Goal: Task Accomplishment & Management: Use online tool/utility

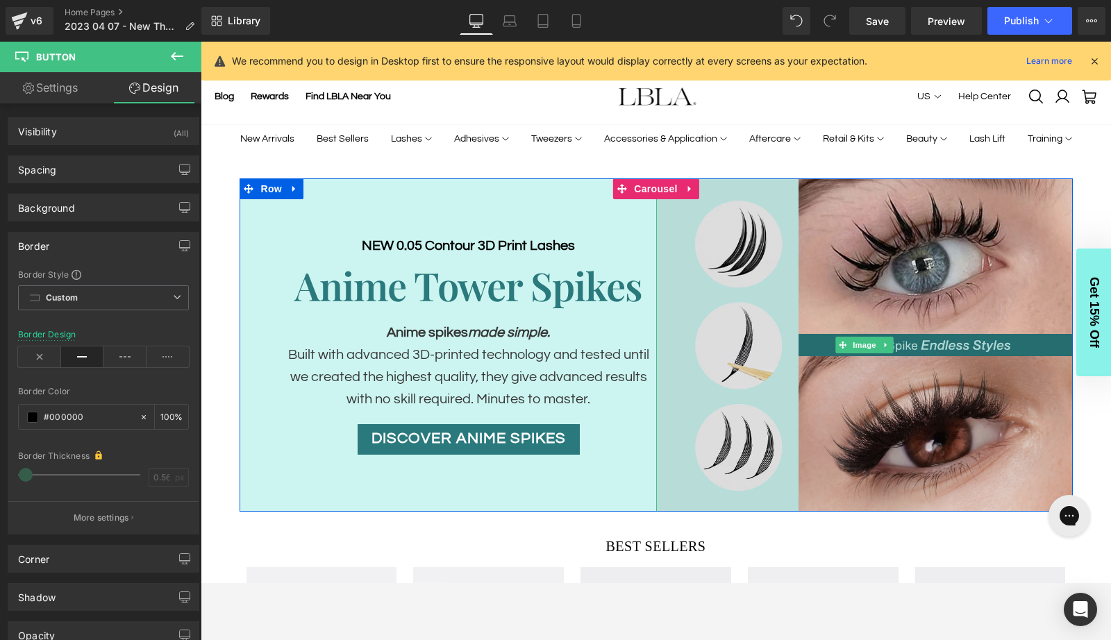
scroll to position [14, 0]
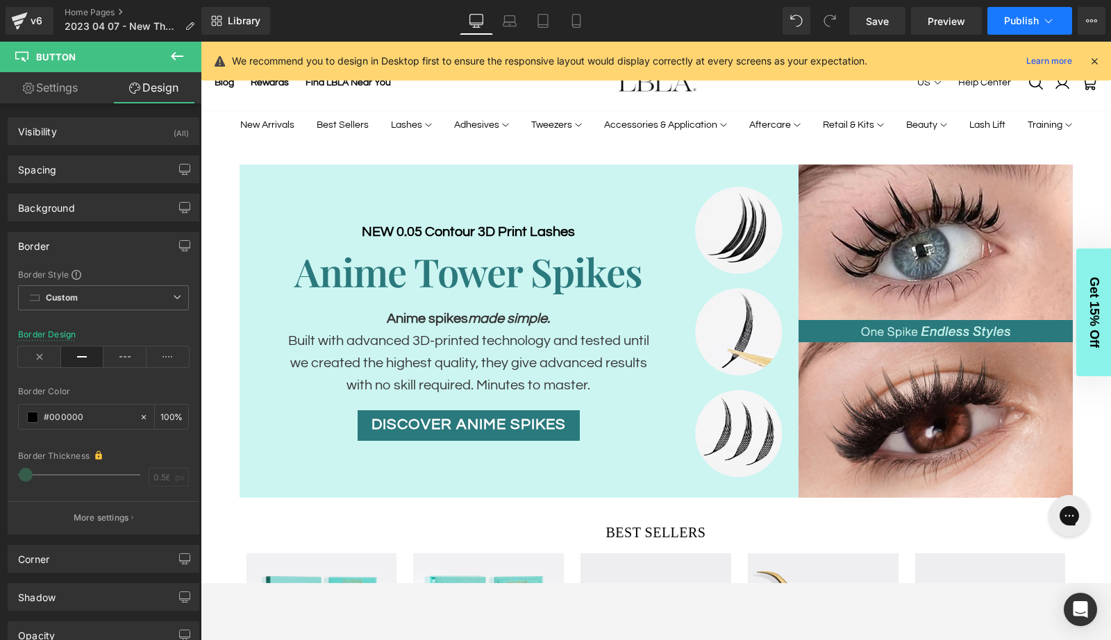
click at [1028, 21] on span "Publish" at bounding box center [1021, 20] width 35 height 11
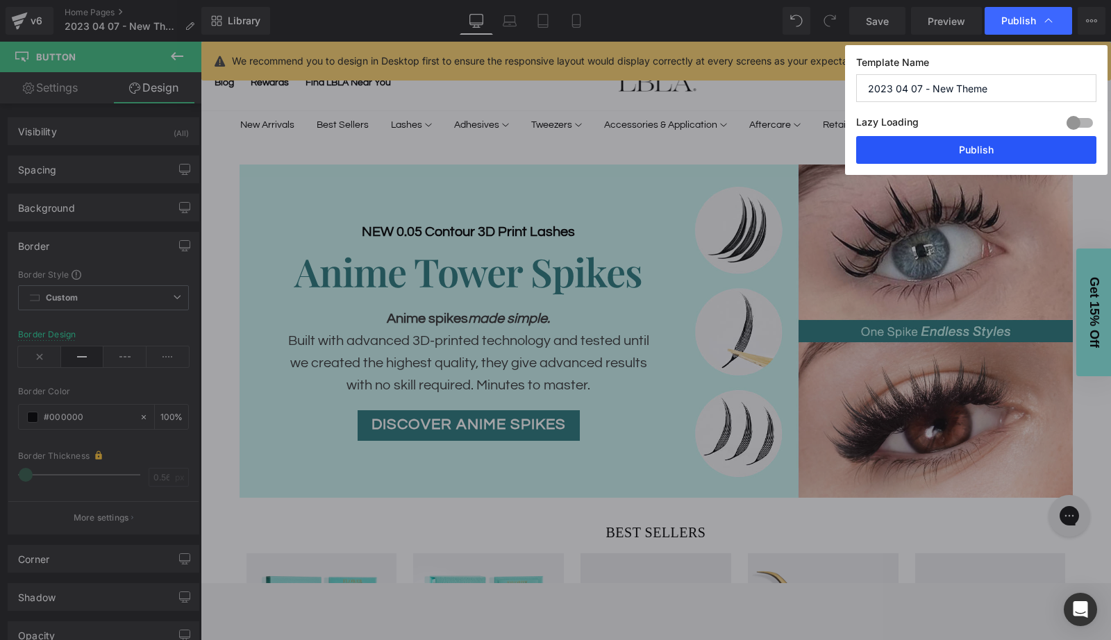
click at [980, 148] on button "Publish" at bounding box center [976, 150] width 240 height 28
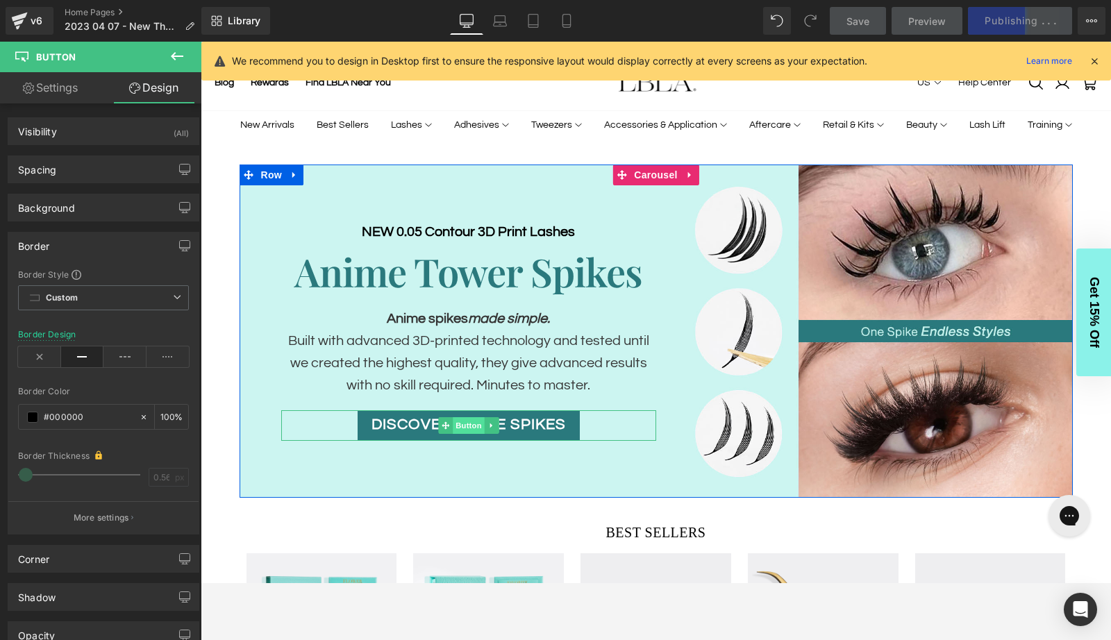
click at [470, 424] on span "Button" at bounding box center [469, 425] width 32 height 17
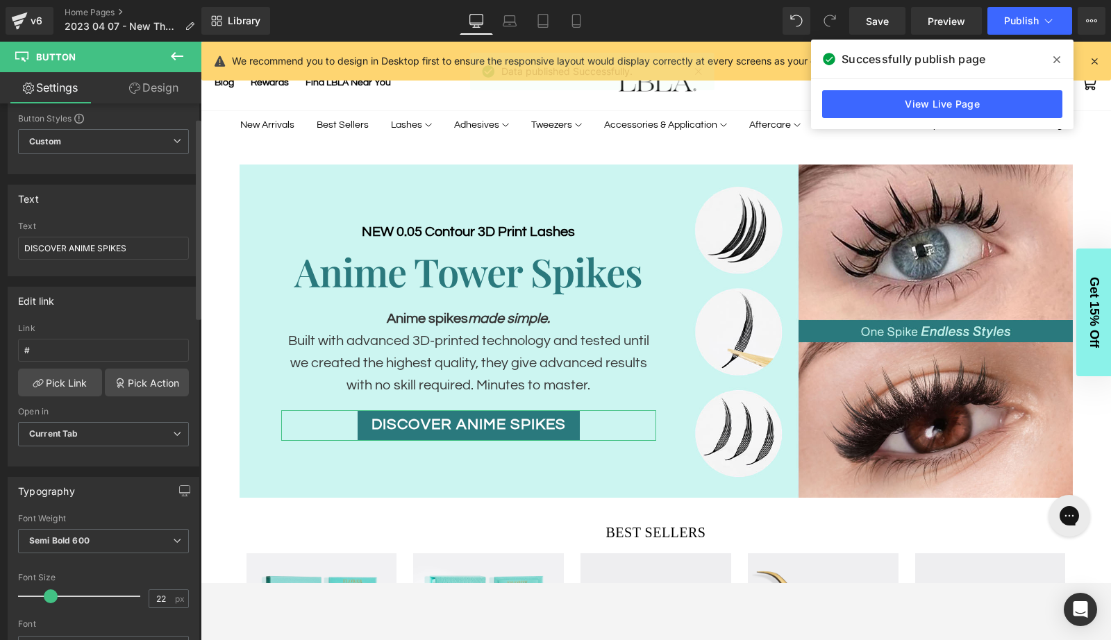
scroll to position [49, 0]
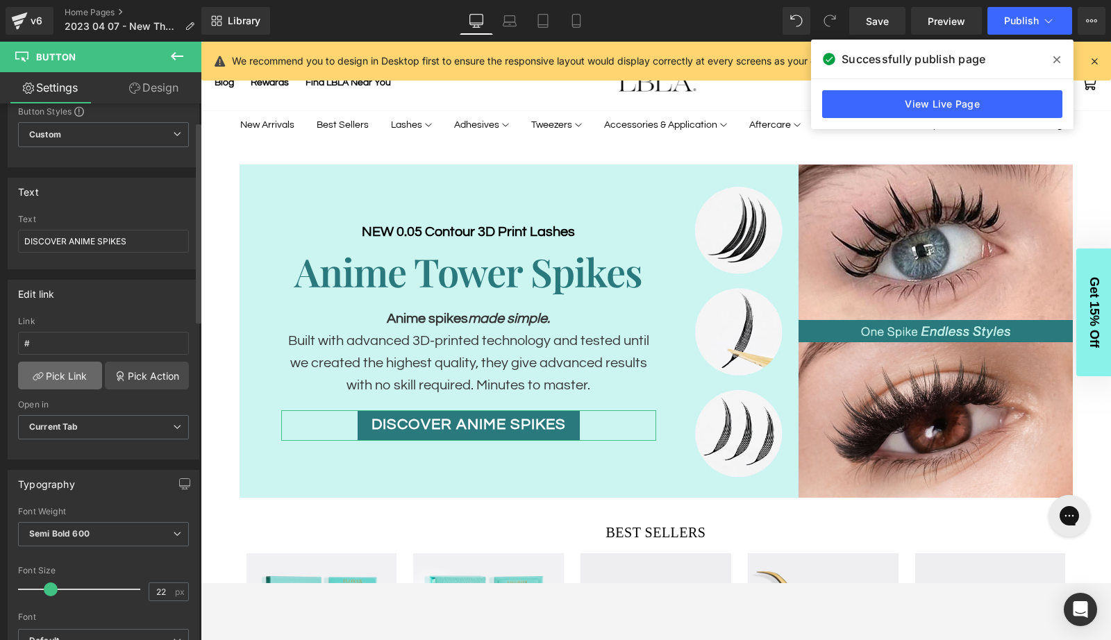
click at [63, 376] on link "Pick Link" at bounding box center [60, 376] width 84 height 28
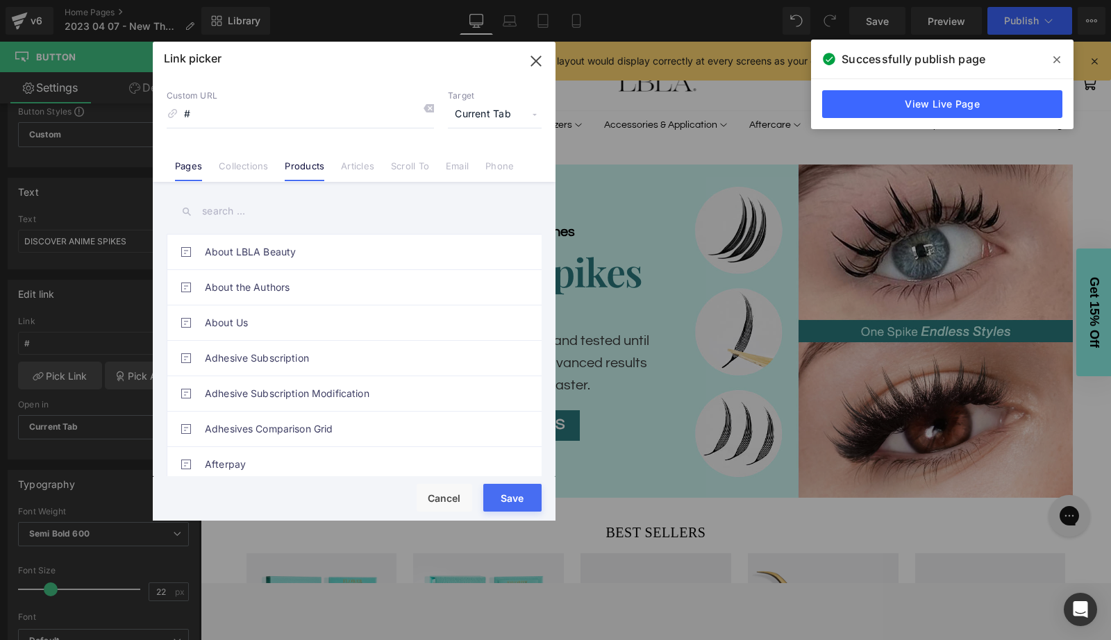
click at [327, 162] on li "Products" at bounding box center [304, 161] width 56 height 24
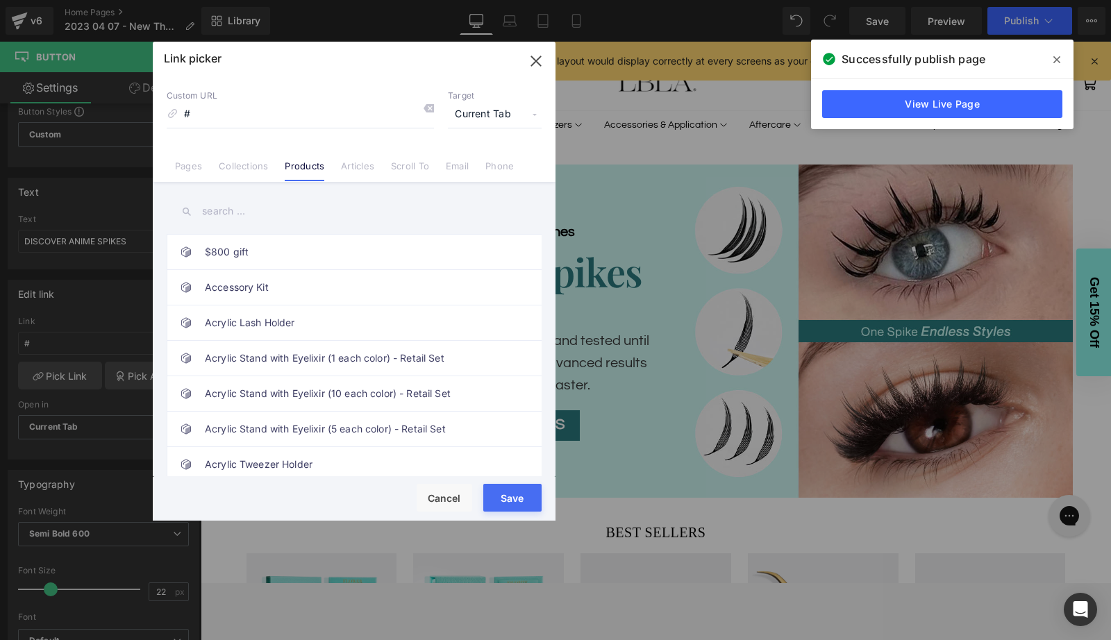
click at [244, 212] on input "text" at bounding box center [354, 211] width 375 height 31
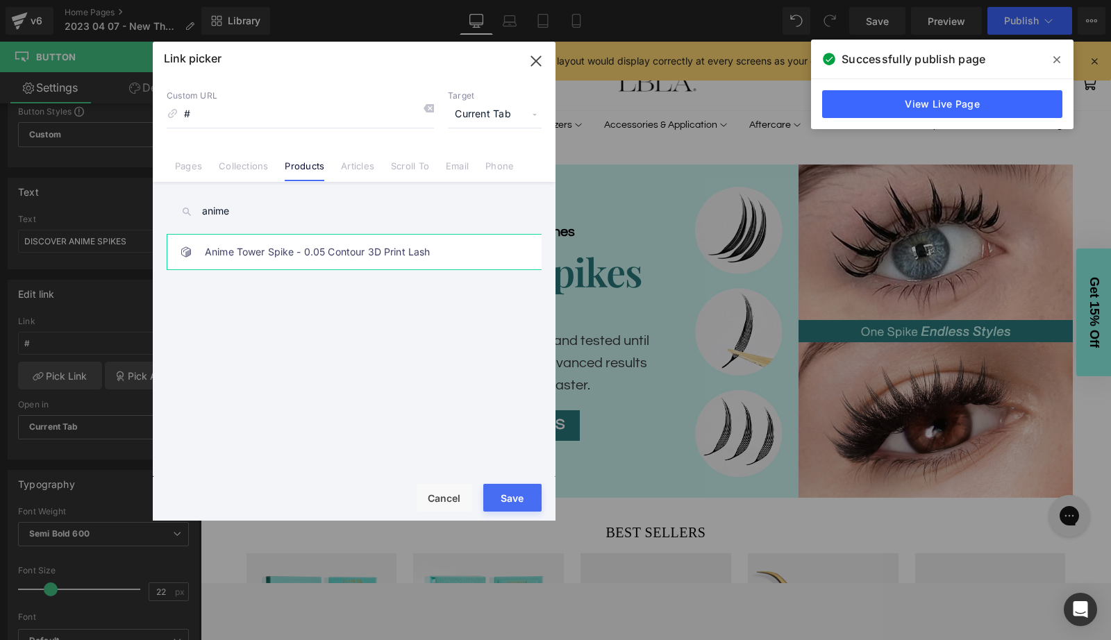
type input "anime"
click at [271, 252] on link "Anime Tower Spike - 0.05 Contour 3D Print Lash" at bounding box center [357, 252] width 305 height 35
type input "/products/anime-tower-spike-3d-print-lashes"
click at [504, 501] on button "Save" at bounding box center [512, 498] width 58 height 28
type input "/products/anime-tower-spike-3d-print-lashes"
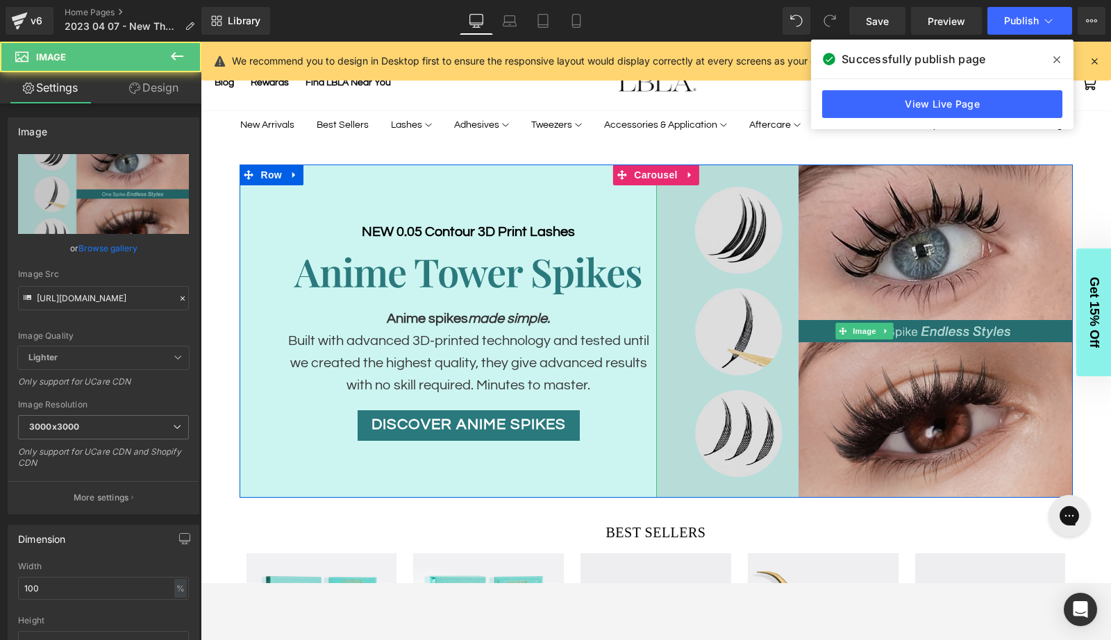
click at [930, 280] on img at bounding box center [864, 331] width 417 height 333
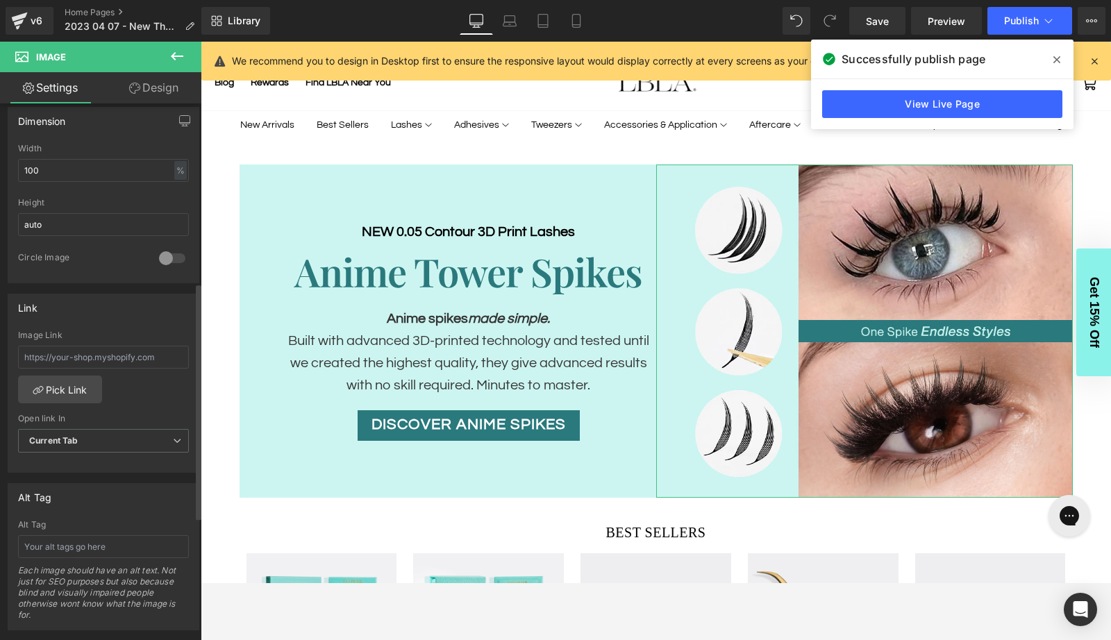
scroll to position [455, 0]
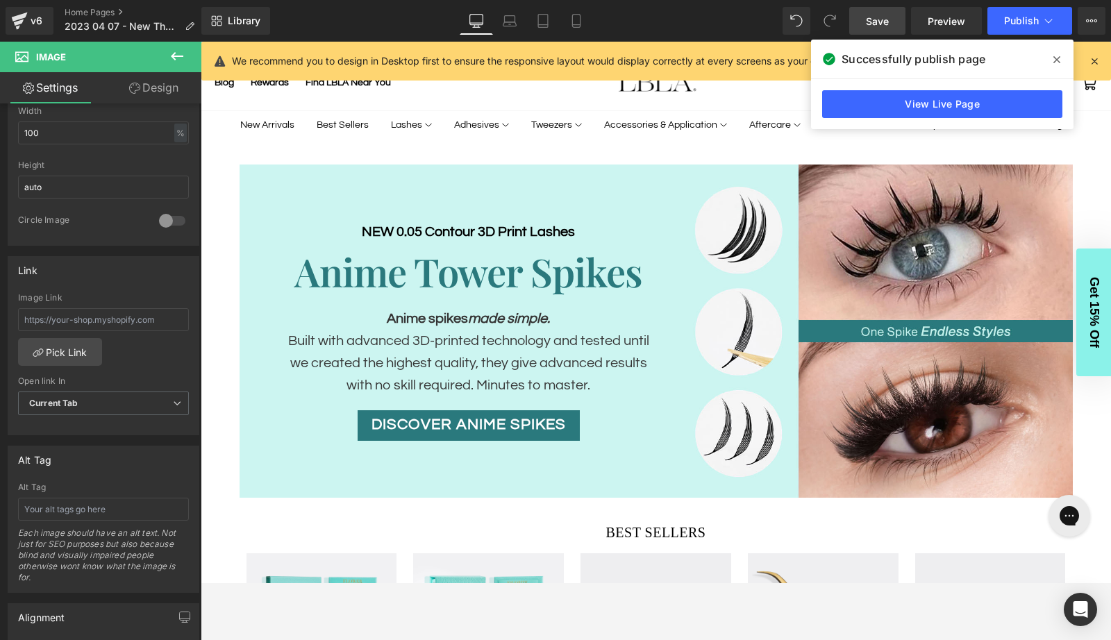
click at [880, 21] on span "Save" at bounding box center [877, 21] width 23 height 15
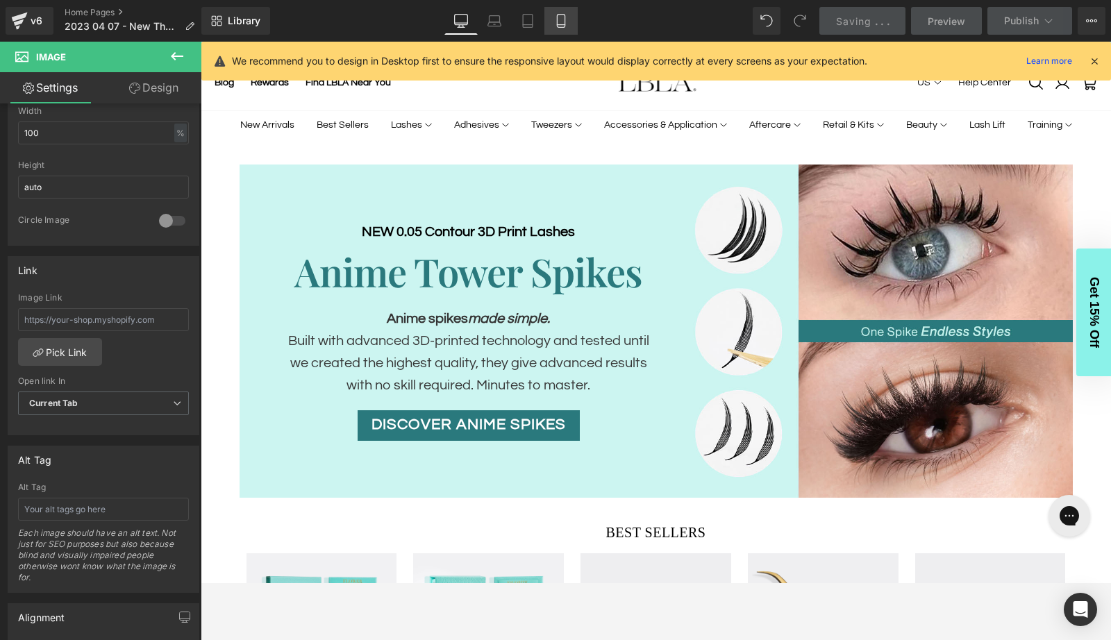
click at [562, 22] on link "Mobile" at bounding box center [560, 21] width 33 height 28
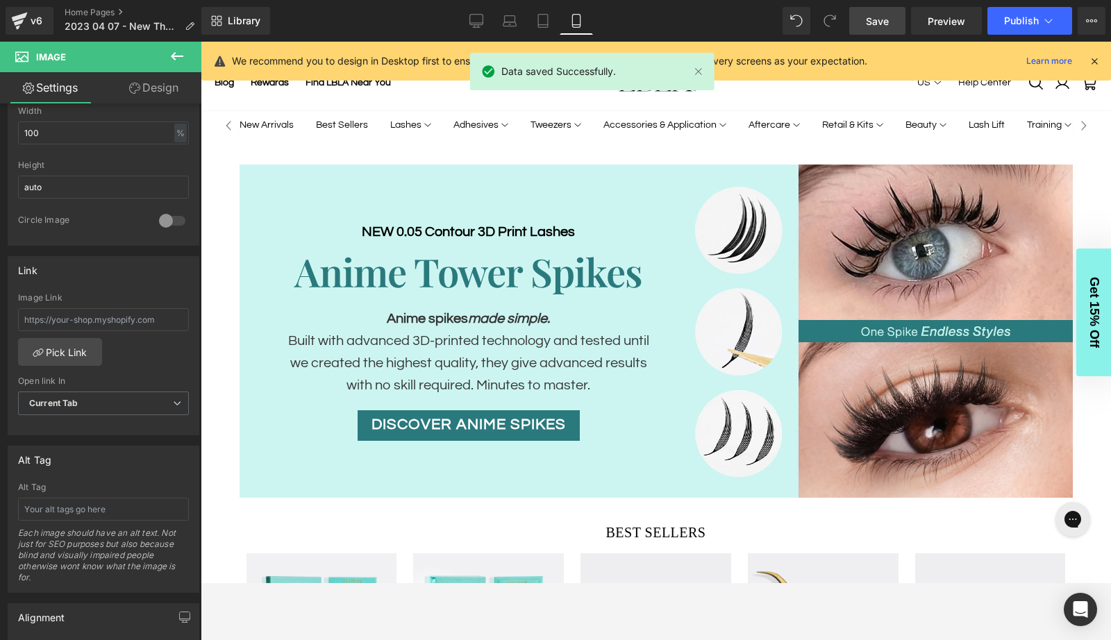
scroll to position [0, 0]
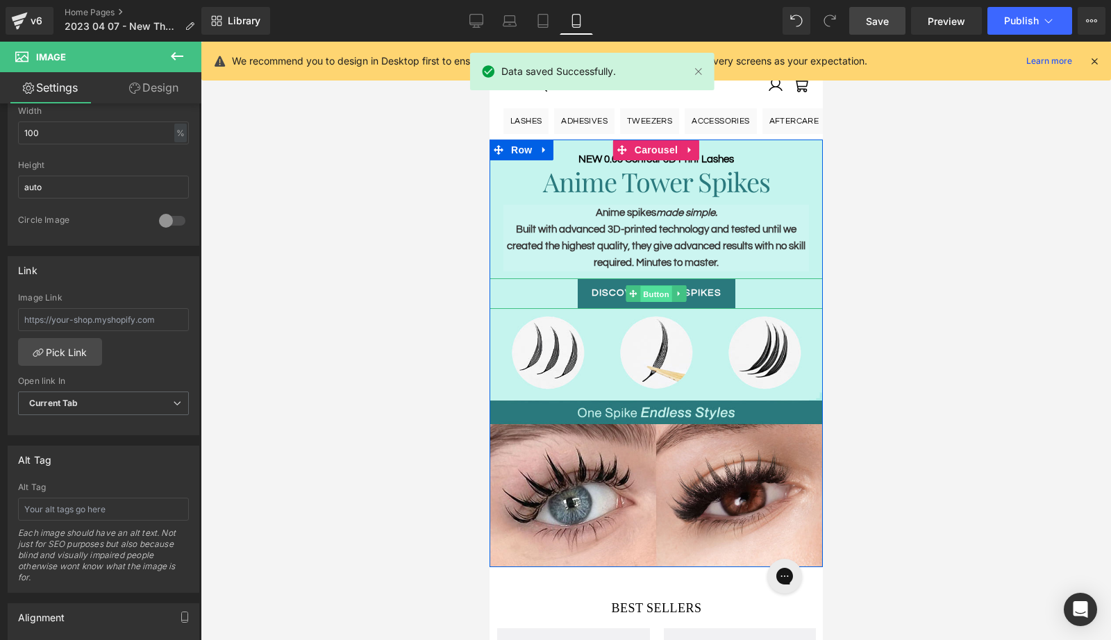
click at [653, 294] on span "Button" at bounding box center [655, 293] width 32 height 17
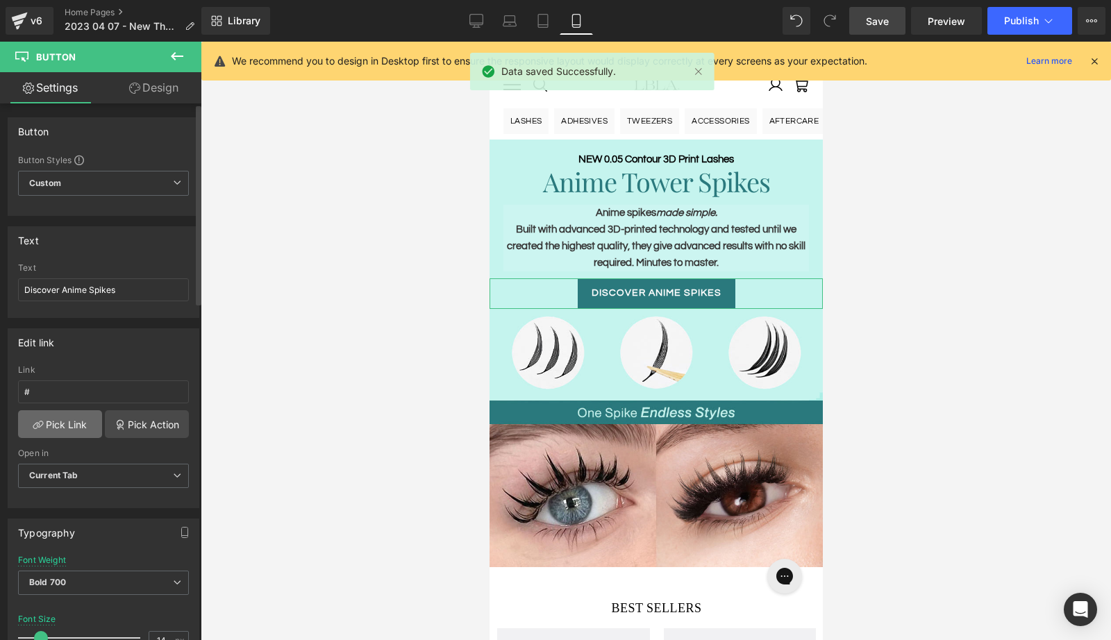
click at [69, 416] on link "Pick Link" at bounding box center [60, 424] width 84 height 28
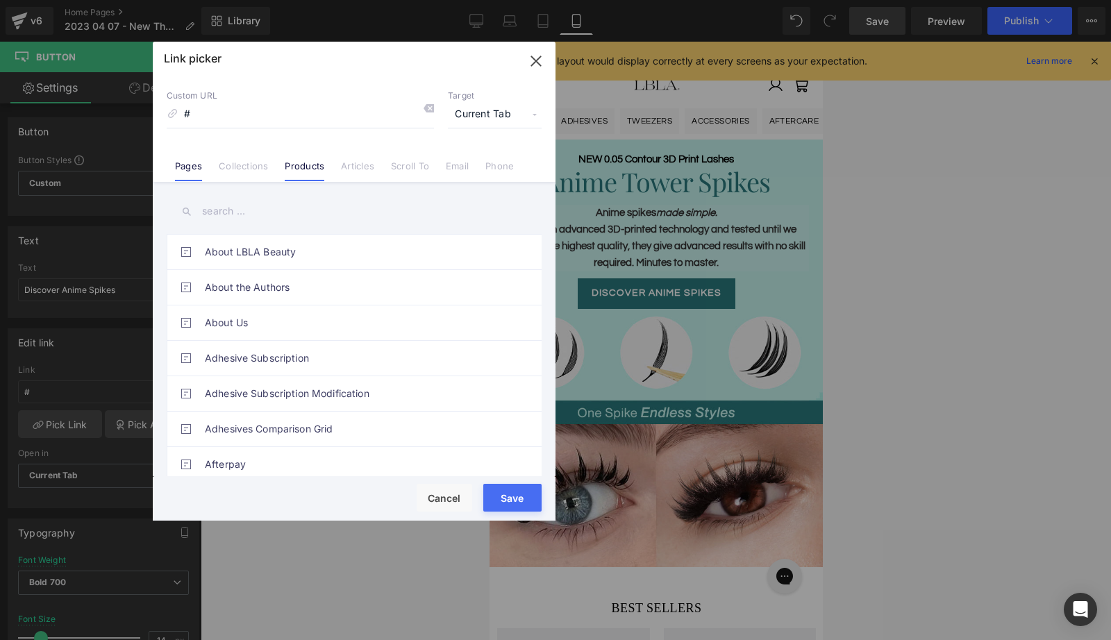
click at [294, 169] on link "Products" at bounding box center [305, 170] width 40 height 21
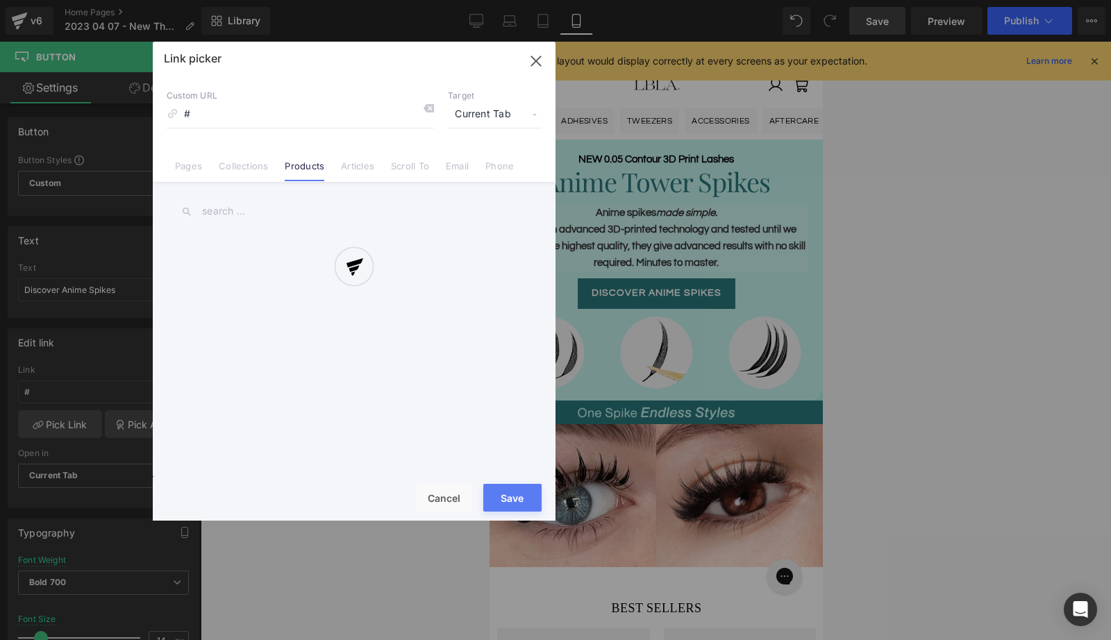
click at [265, 213] on div at bounding box center [354, 281] width 403 height 479
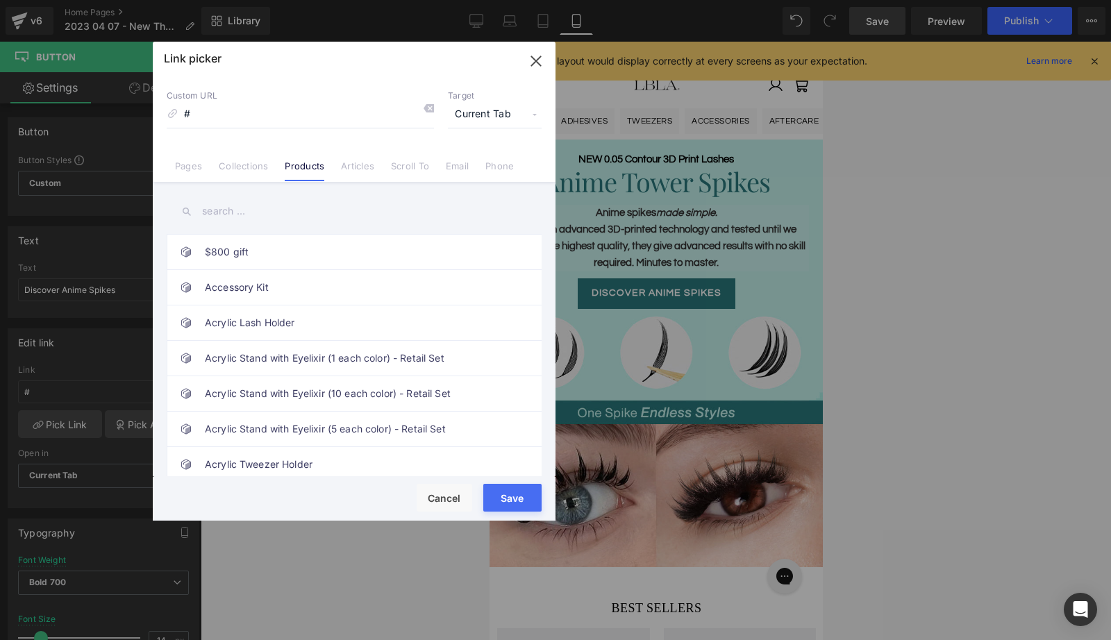
click at [237, 209] on input "text" at bounding box center [354, 211] width 375 height 31
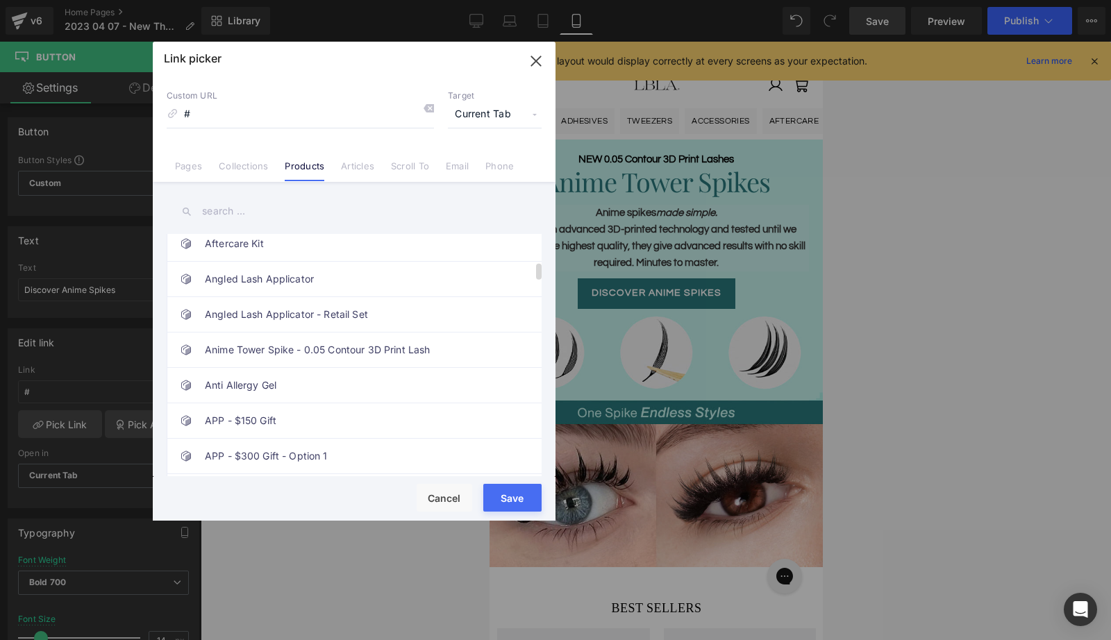
scroll to position [399, 0]
click at [270, 348] on link "Anime Tower Spike - 0.05 Contour 3D Print Lash" at bounding box center [357, 349] width 305 height 35
type input "/products/anime-tower-spike-3d-print-lashes"
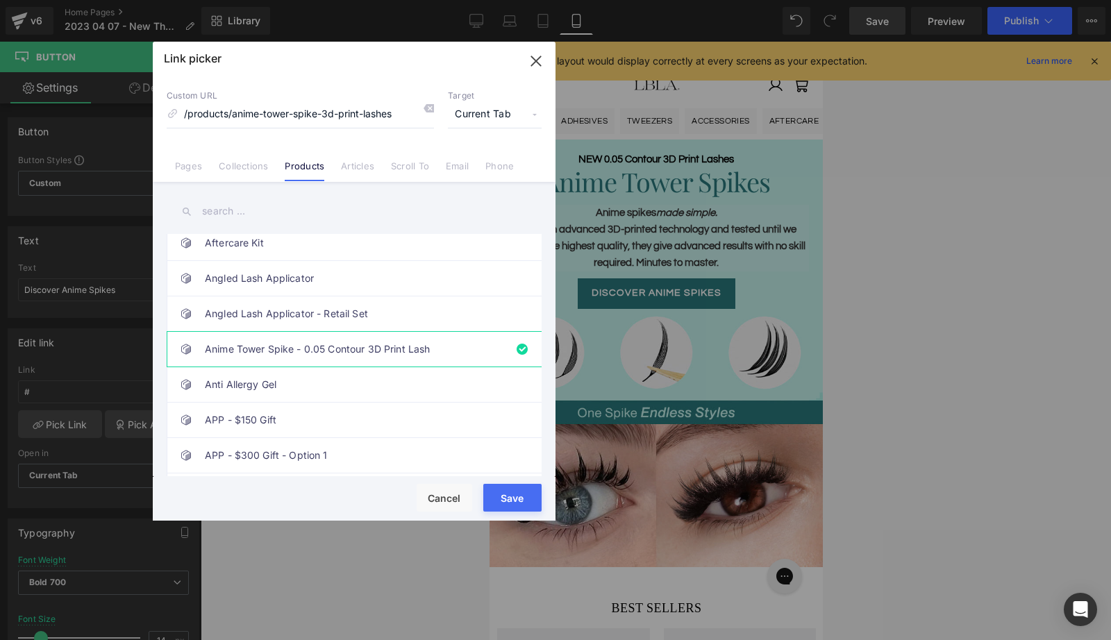
click at [519, 503] on button "Save" at bounding box center [512, 498] width 58 height 28
type input "/products/anime-tower-spike-3d-print-lashes"
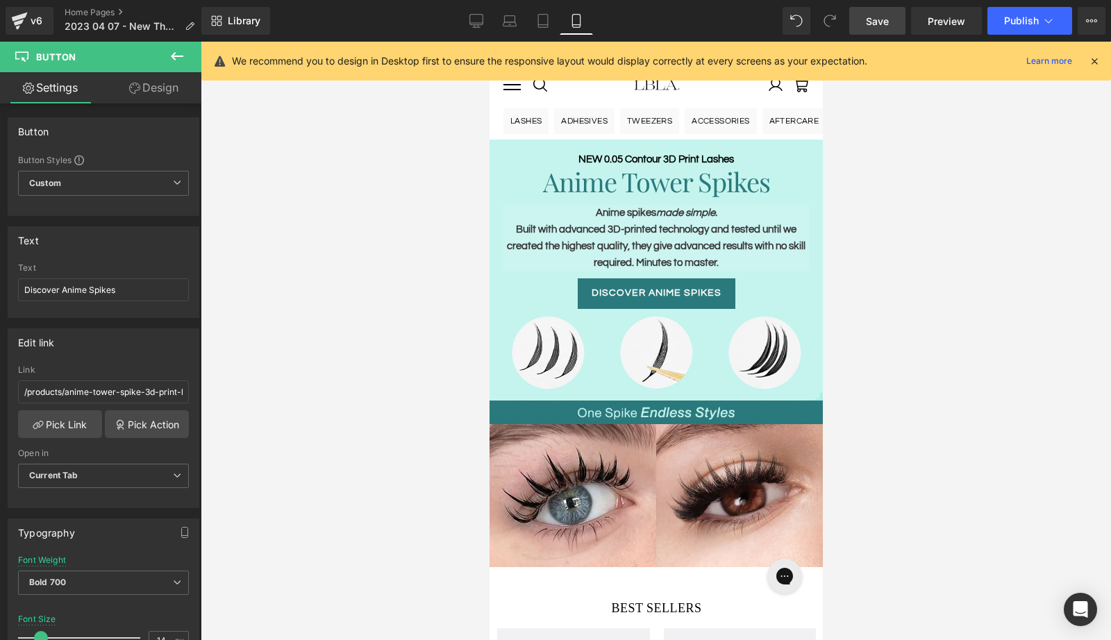
click at [892, 17] on link "Save" at bounding box center [877, 21] width 56 height 28
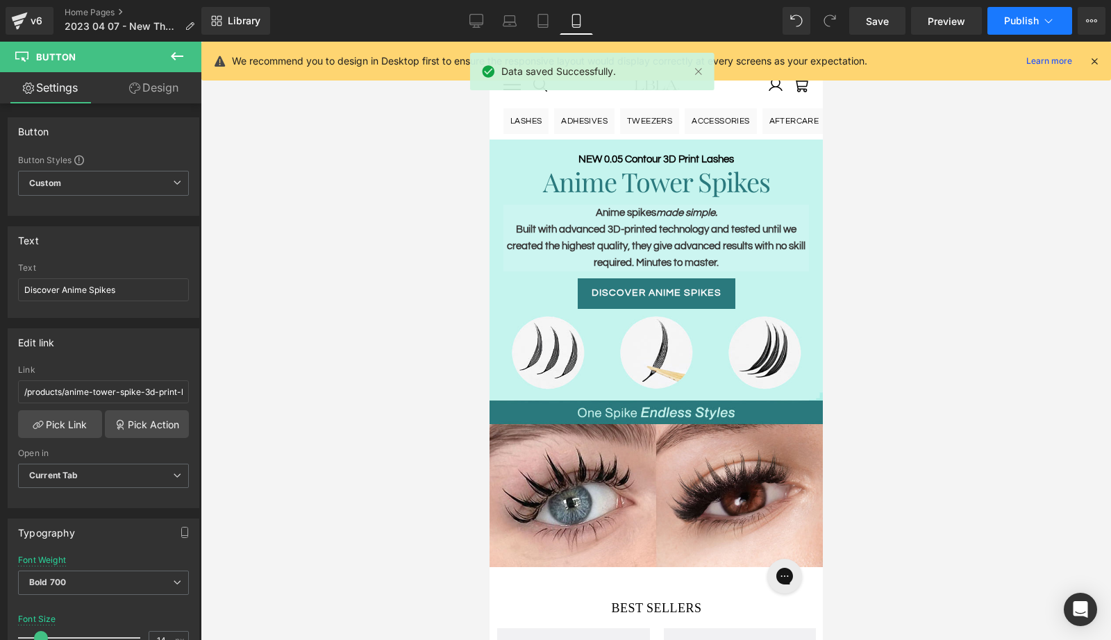
click at [1017, 17] on span "Publish" at bounding box center [1021, 20] width 35 height 11
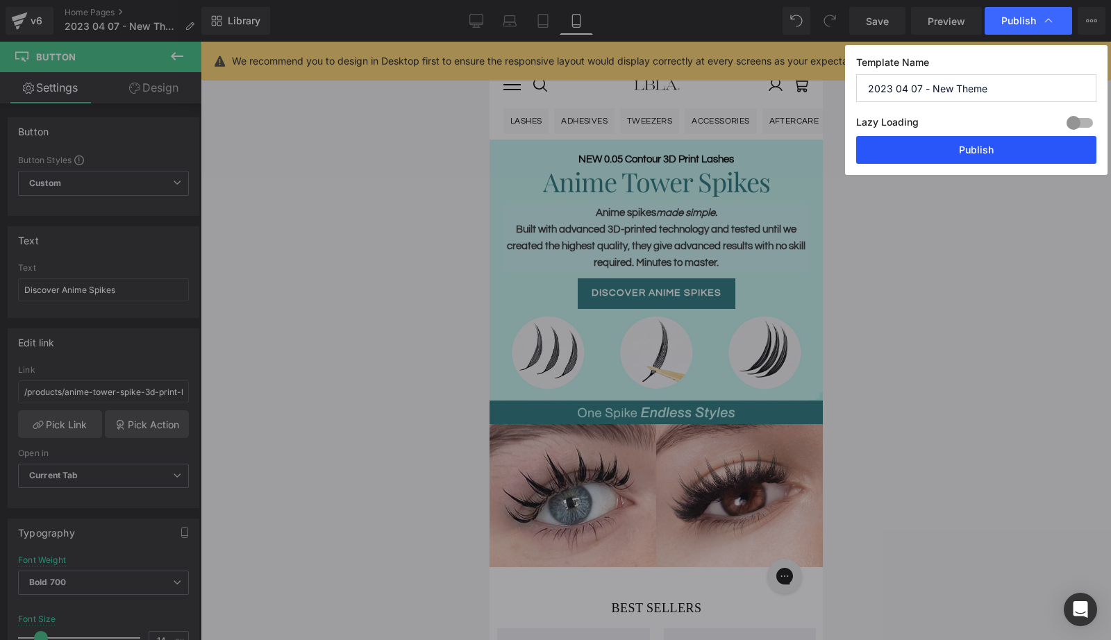
click at [980, 149] on button "Publish" at bounding box center [976, 150] width 240 height 28
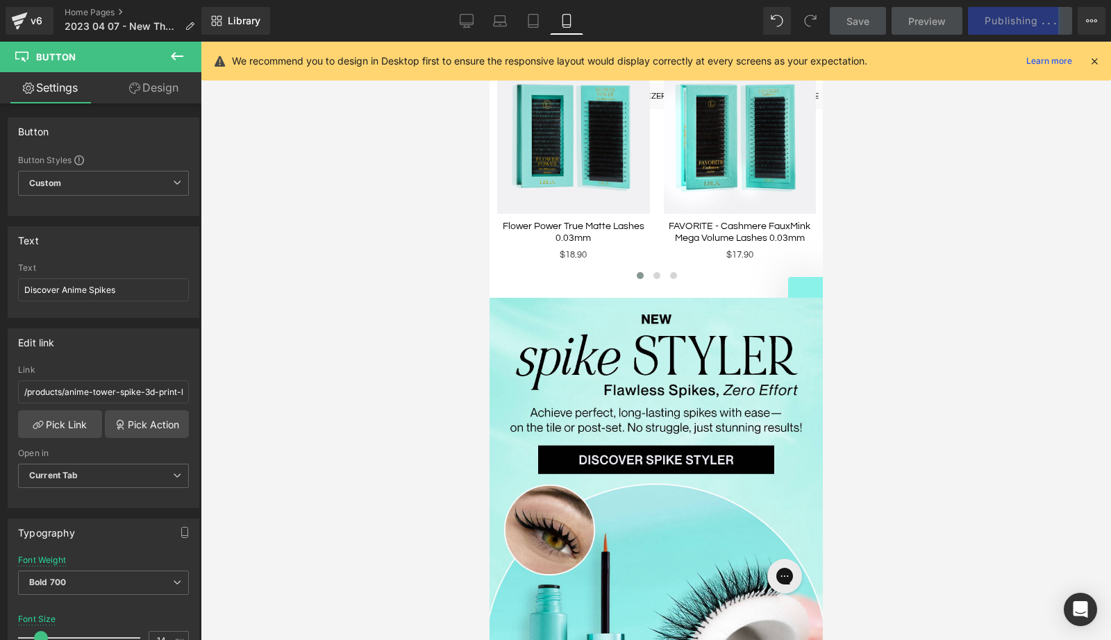
scroll to position [0, 0]
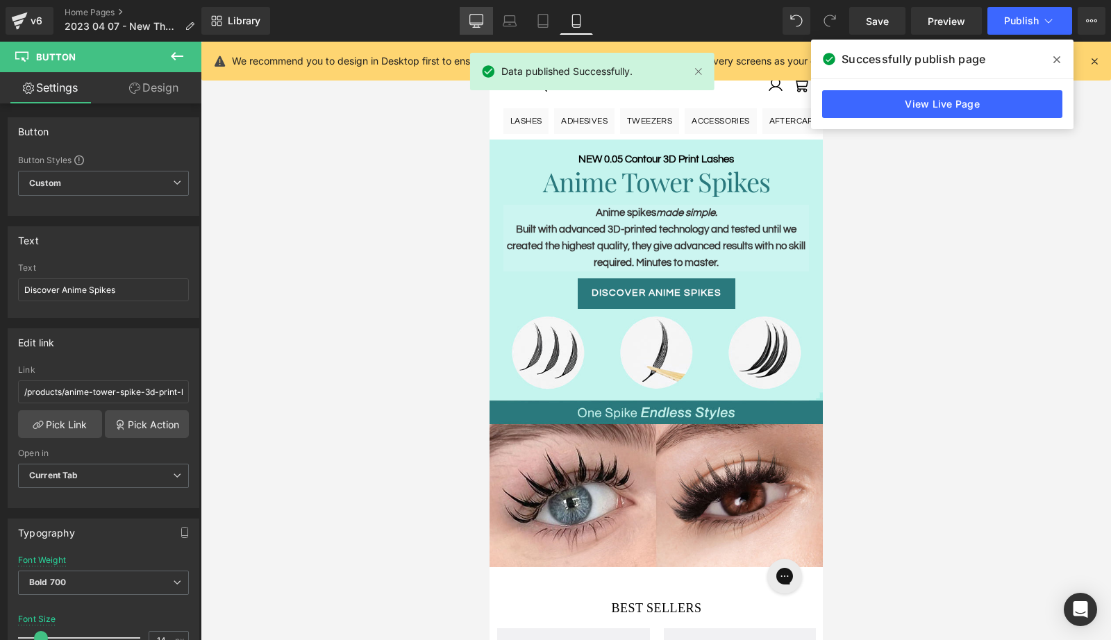
click at [477, 16] on icon at bounding box center [476, 21] width 14 height 14
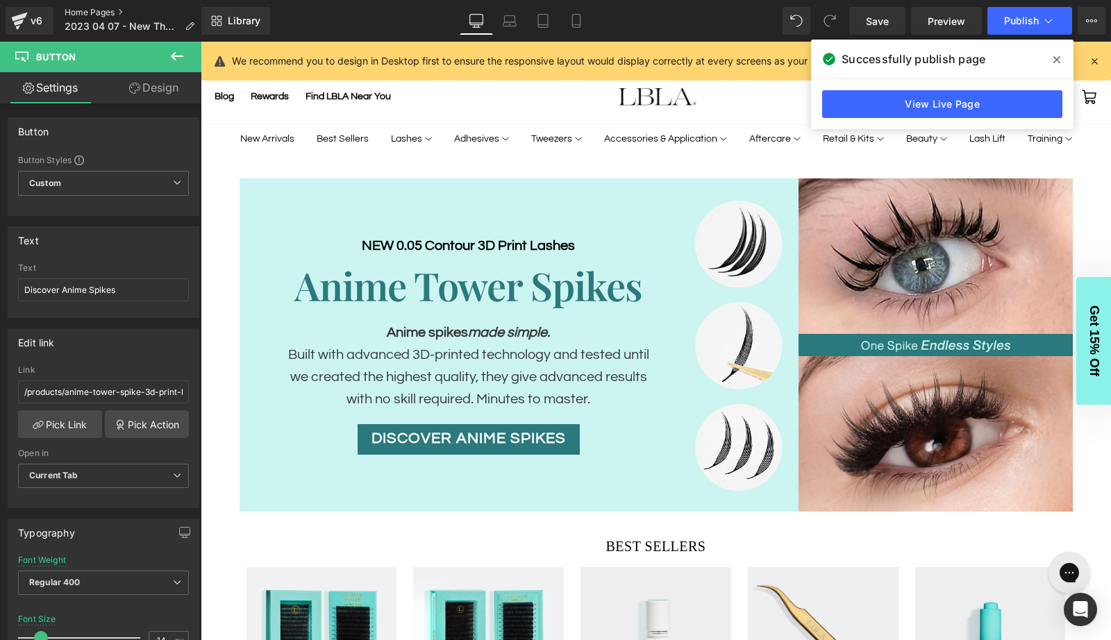
click at [95, 11] on link "Home Pages" at bounding box center [135, 12] width 141 height 11
